Goal: Ask a question

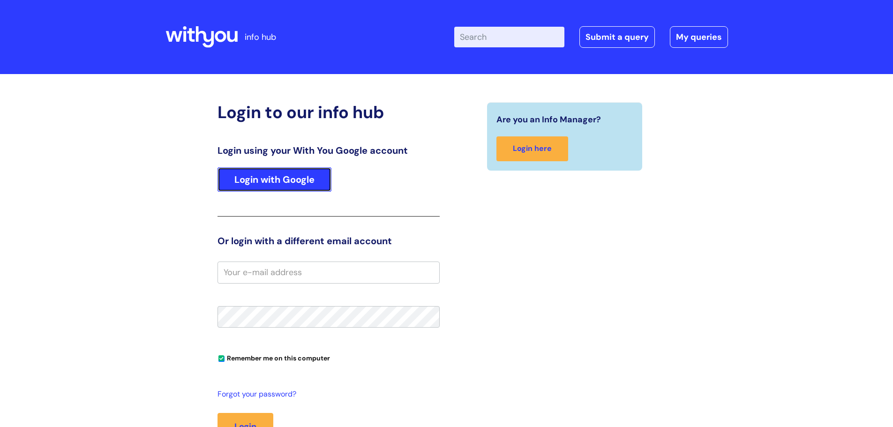
click at [280, 186] on link "Login with Google" at bounding box center [274, 179] width 114 height 24
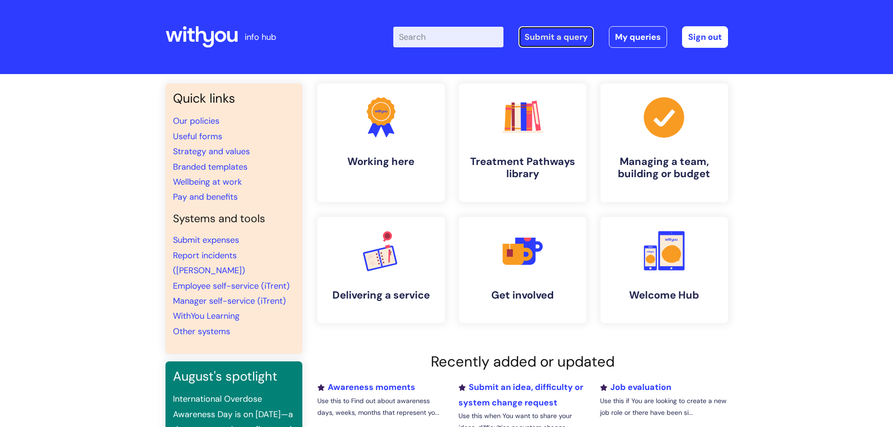
click at [557, 36] on link "Submit a query" at bounding box center [555, 37] width 75 height 22
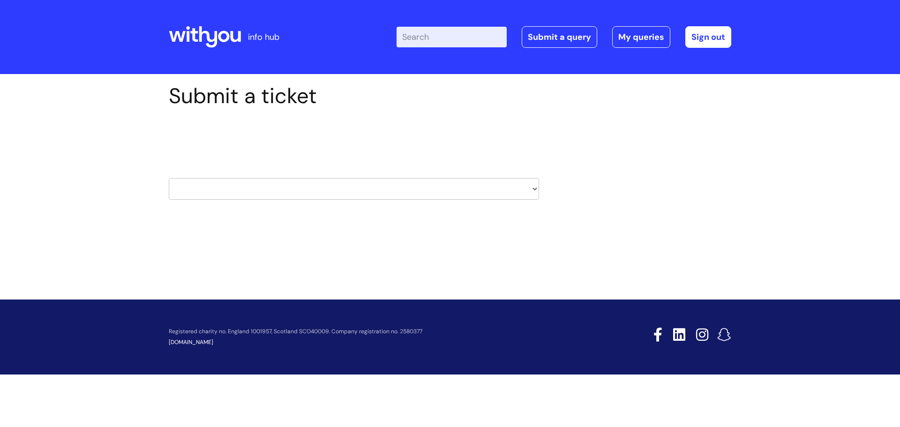
click at [532, 187] on select "HR / People IT and Support Clinical Drug Alerts Finance Accounts Data Support T…" at bounding box center [354, 189] width 370 height 22
select select "finance_accounts"
click at [169, 178] on select "HR / People IT and Support Clinical Drug Alerts Finance Accounts Data Support T…" at bounding box center [354, 189] width 370 height 22
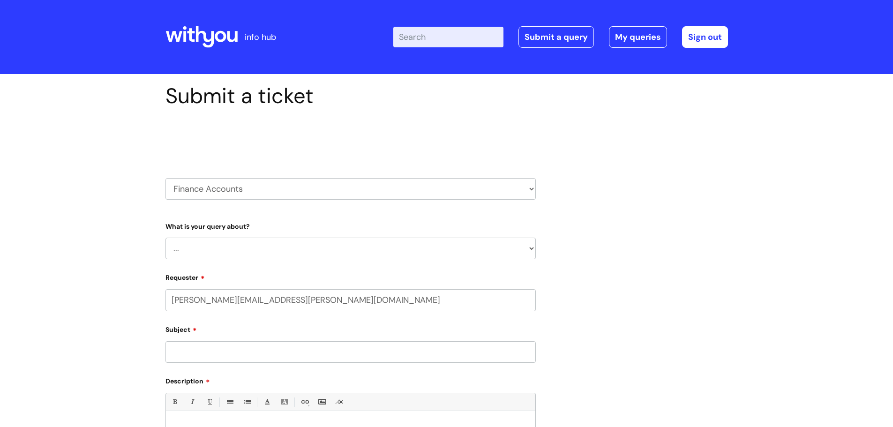
click at [364, 188] on select "HR / People IT and Support Clinical Drug Alerts Finance Accounts Data Support T…" at bounding box center [350, 189] width 370 height 22
click at [361, 246] on select "... Finance Systems Finance Requests (inc. Expenses) Invoices Research" at bounding box center [350, 249] width 370 height 22
click at [473, 191] on select "HR / People IT and Support Clinical Drug Alerts Finance Accounts Data Support T…" at bounding box center [350, 189] width 370 height 22
